Goal: Check status: Check status

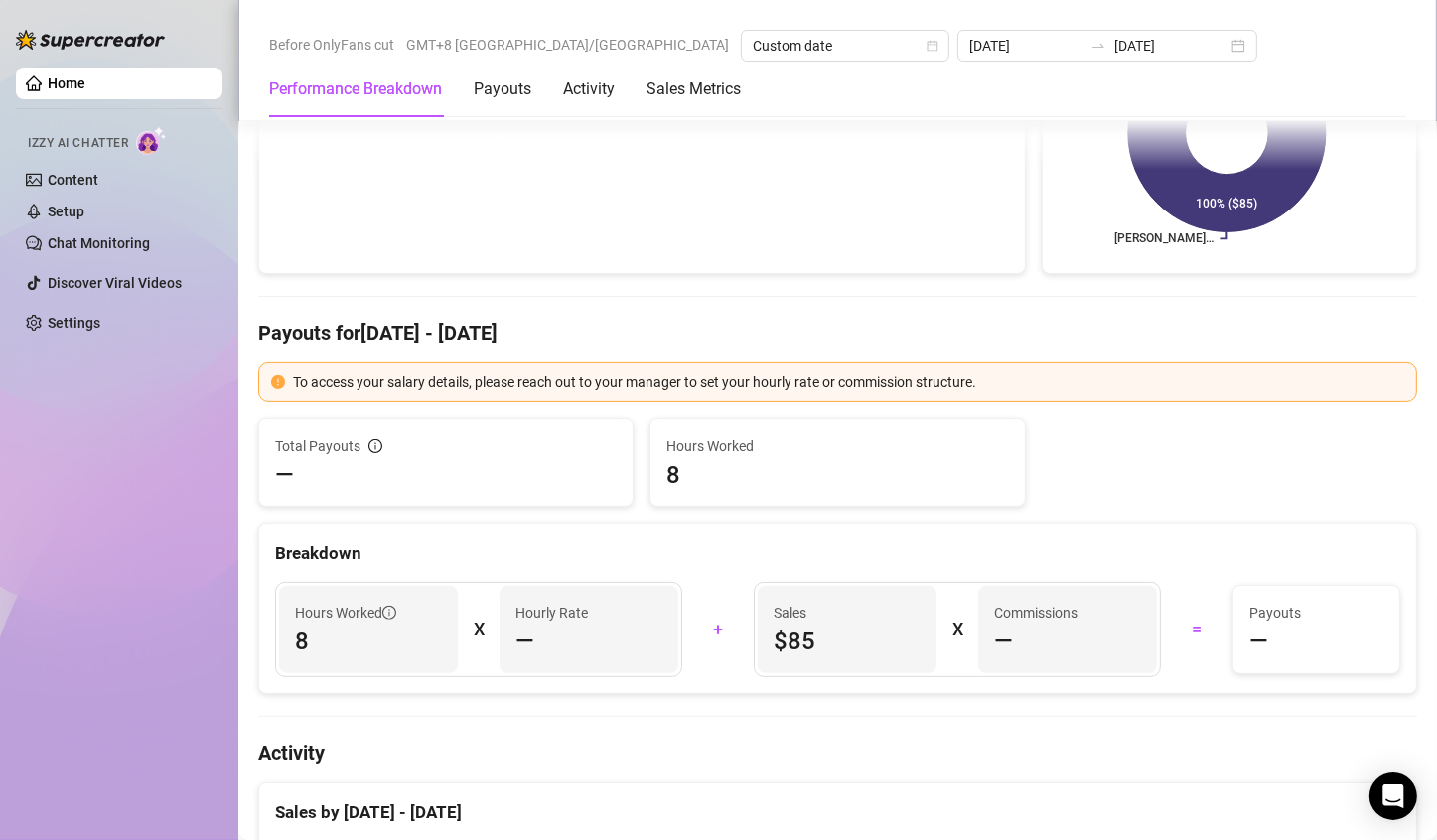
scroll to position [198, 0]
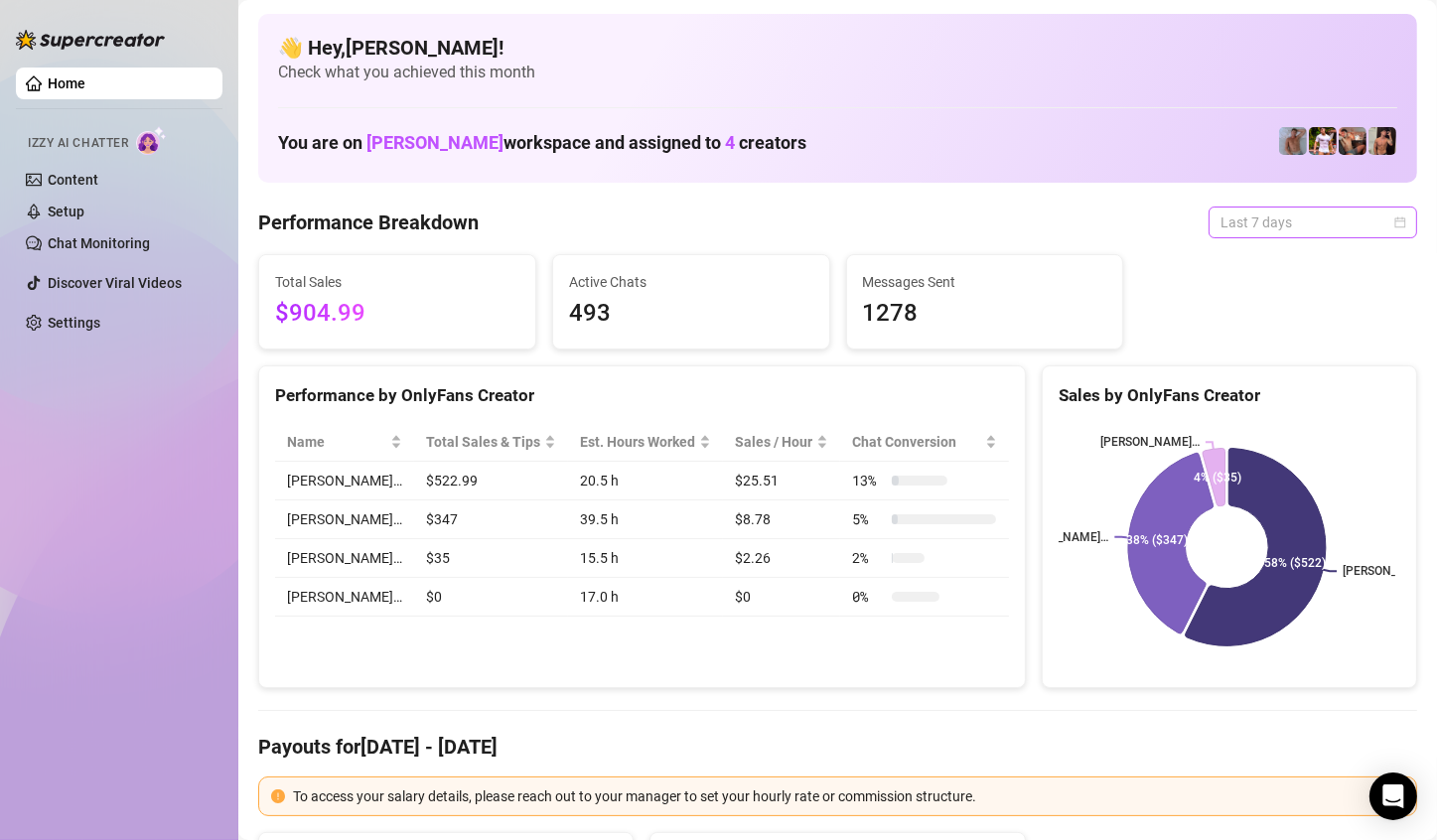
click at [1368, 218] on span "Last 7 days" at bounding box center [1312, 222] width 184 height 30
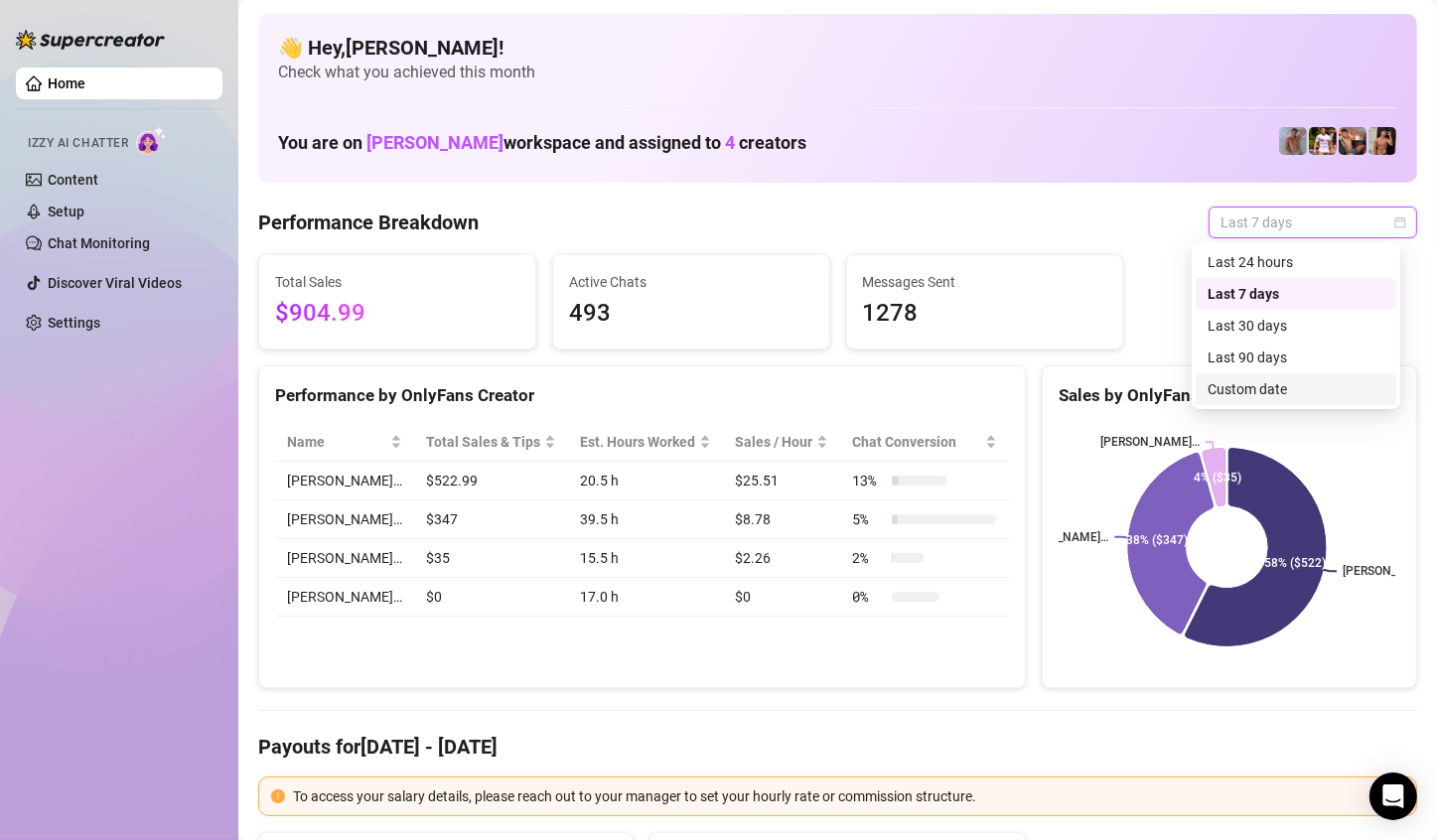
click at [1284, 386] on div "Custom date" at bounding box center [1295, 389] width 176 height 22
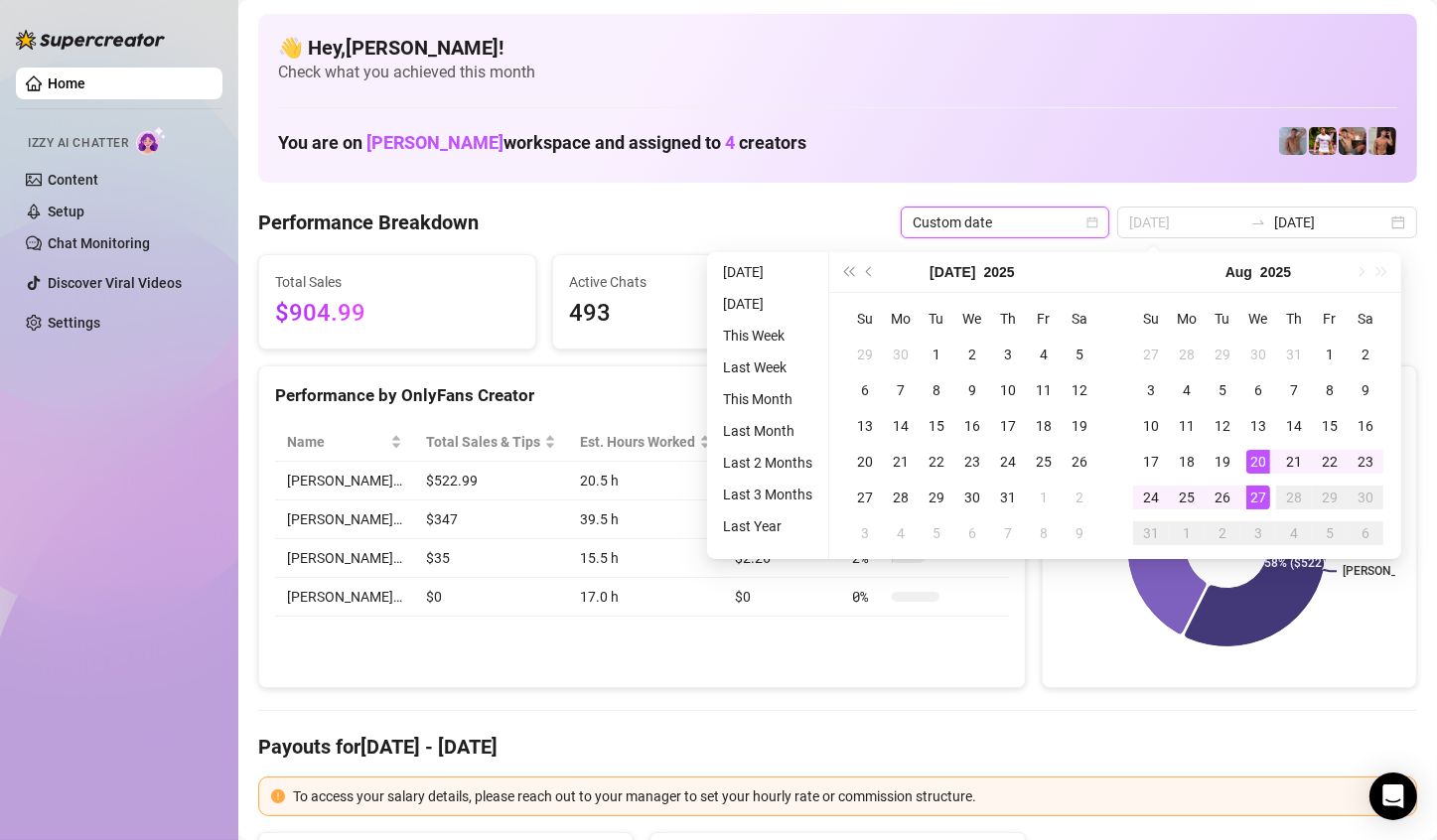
type input "[DATE]"
click at [1243, 497] on td "27" at bounding box center [1258, 498] width 36 height 36
click at [1255, 497] on div "27" at bounding box center [1258, 498] width 24 height 24
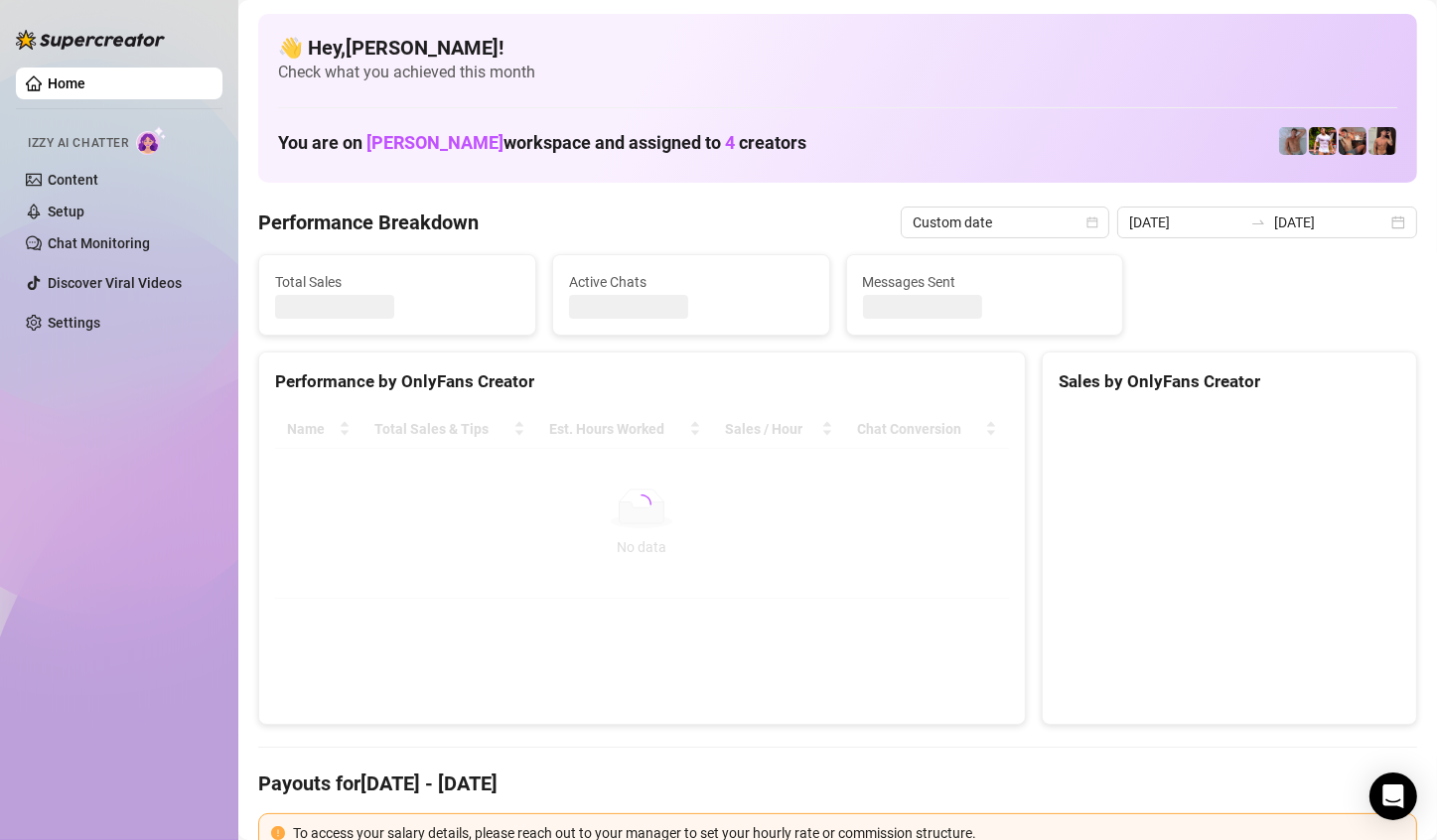
type input "2025-08-27"
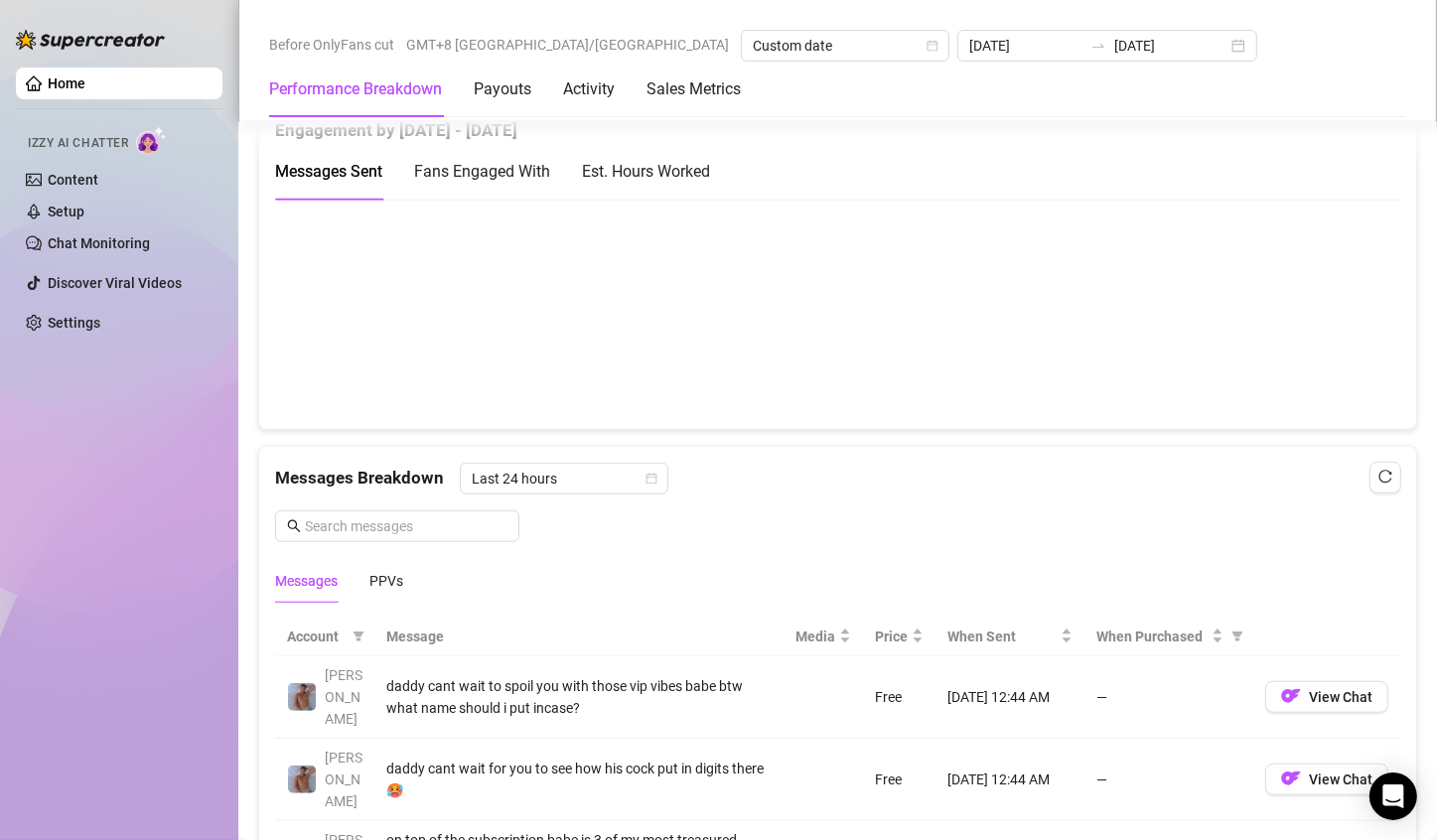
scroll to position [1290, 0]
